Goal: Information Seeking & Learning: Learn about a topic

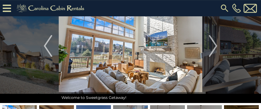
scroll to position [29, 0]
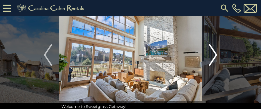
click at [216, 55] on img "Next" at bounding box center [213, 55] width 8 height 22
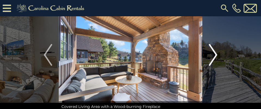
click at [216, 55] on img "Next" at bounding box center [213, 55] width 8 height 22
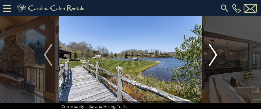
click at [216, 56] on img "Next" at bounding box center [213, 55] width 8 height 22
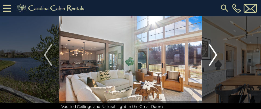
click at [216, 56] on img "Next" at bounding box center [213, 55] width 8 height 22
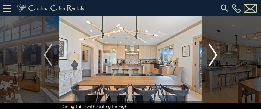
click at [215, 56] on img "Next" at bounding box center [213, 55] width 8 height 22
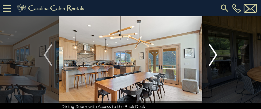
click at [215, 56] on img "Next" at bounding box center [213, 55] width 8 height 22
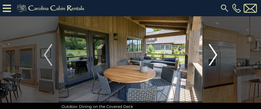
click at [215, 56] on img "Next" at bounding box center [213, 55] width 8 height 22
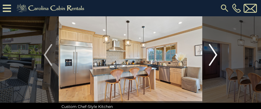
click at [214, 56] on img "Next" at bounding box center [213, 55] width 8 height 22
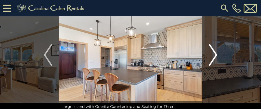
click at [214, 56] on img "Next" at bounding box center [213, 55] width 8 height 22
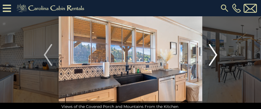
click at [214, 56] on img "Next" at bounding box center [213, 55] width 8 height 22
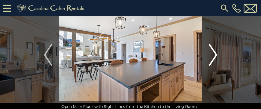
click at [213, 56] on img "Next" at bounding box center [213, 55] width 8 height 22
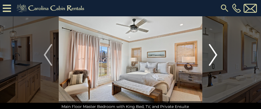
click at [213, 56] on img "Next" at bounding box center [213, 55] width 8 height 22
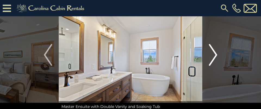
click at [213, 56] on img "Next" at bounding box center [213, 55] width 8 height 22
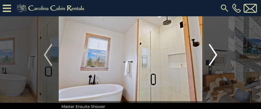
click at [213, 56] on img "Next" at bounding box center [213, 55] width 8 height 22
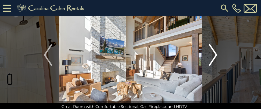
click at [213, 57] on img "Next" at bounding box center [213, 55] width 8 height 22
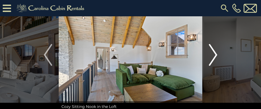
click at [213, 57] on img "Next" at bounding box center [213, 55] width 8 height 22
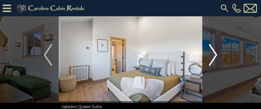
click at [213, 57] on img "Next" at bounding box center [213, 55] width 8 height 22
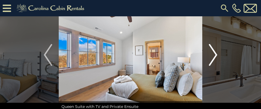
click at [212, 57] on img "Next" at bounding box center [213, 55] width 8 height 22
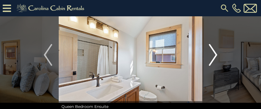
click at [212, 57] on img "Next" at bounding box center [213, 55] width 8 height 22
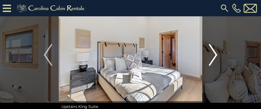
click at [212, 57] on img "Next" at bounding box center [213, 55] width 8 height 22
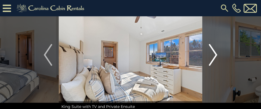
click at [211, 57] on img "Next" at bounding box center [213, 55] width 8 height 22
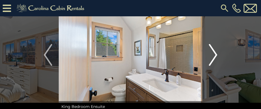
click at [211, 57] on img "Next" at bounding box center [213, 55] width 8 height 22
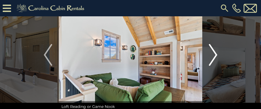
click at [211, 57] on img "Next" at bounding box center [213, 55] width 8 height 22
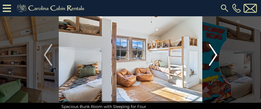
click at [211, 57] on img "Next" at bounding box center [213, 55] width 8 height 22
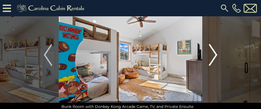
click at [211, 57] on img "Next" at bounding box center [213, 55] width 8 height 22
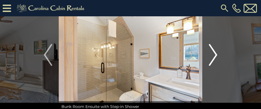
click at [211, 57] on img "Next" at bounding box center [213, 55] width 8 height 22
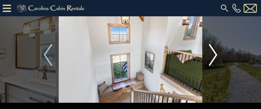
click at [211, 57] on img "Next" at bounding box center [213, 55] width 8 height 22
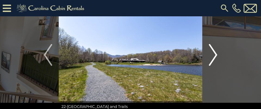
click at [211, 57] on img "Next" at bounding box center [213, 55] width 8 height 22
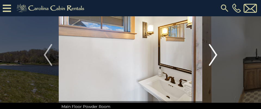
click at [211, 57] on img "Next" at bounding box center [213, 55] width 8 height 22
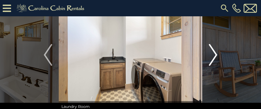
click at [211, 57] on img "Next" at bounding box center [213, 55] width 8 height 22
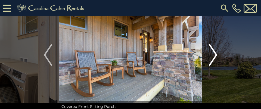
click at [211, 57] on img "Next" at bounding box center [213, 55] width 8 height 22
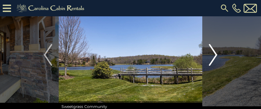
click at [211, 57] on img "Next" at bounding box center [213, 55] width 8 height 22
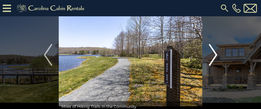
click at [211, 57] on img "Next" at bounding box center [213, 55] width 8 height 22
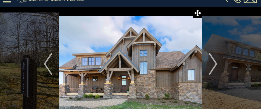
scroll to position [0, 0]
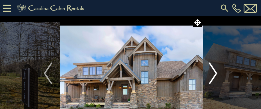
drag, startPoint x: 198, startPoint y: 30, endPoint x: 209, endPoint y: 39, distance: 13.9
click at [202, 37] on div "Level Parking Area with Parking for Three Vehicles" at bounding box center [131, 73] width 144 height 114
click at [209, 39] on button "Next" at bounding box center [212, 73] width 21 height 114
